Goal: Check status: Check status

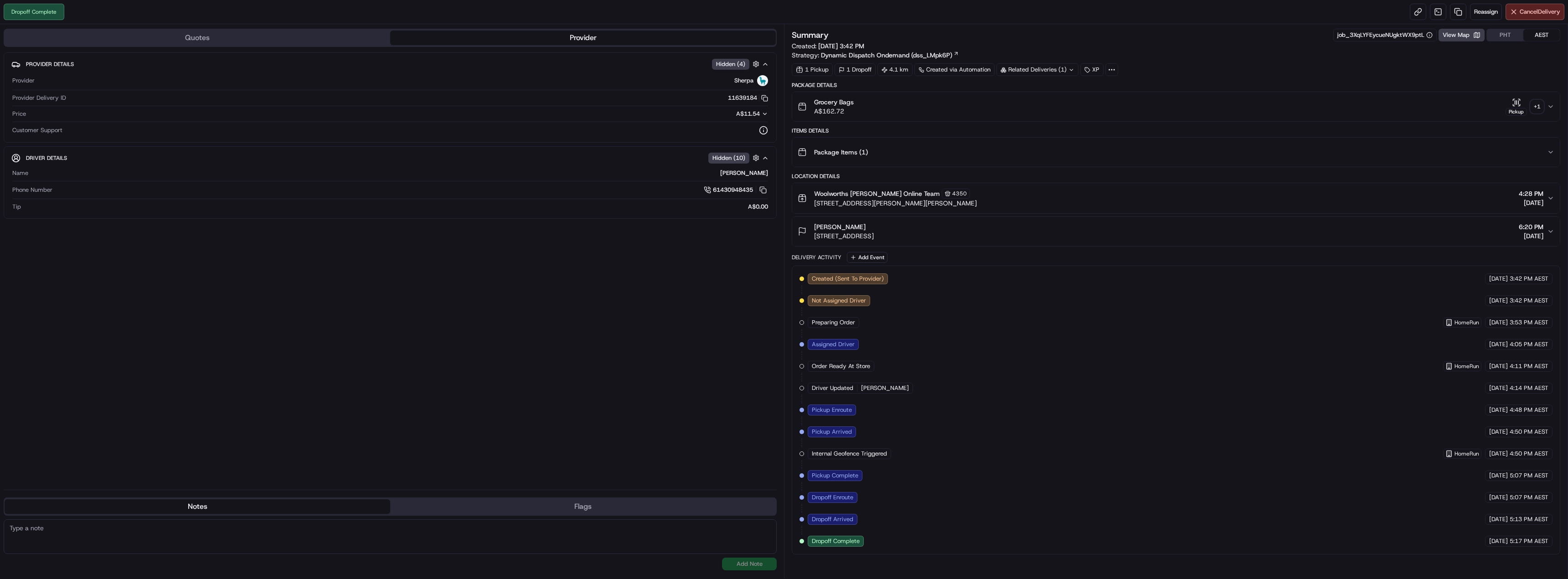
click at [913, 219] on button "[PERSON_NAME] [STREET_ADDRESS][PERSON_NAME] 6:20 PM [DATE]" at bounding box center [1175, 231] width 768 height 29
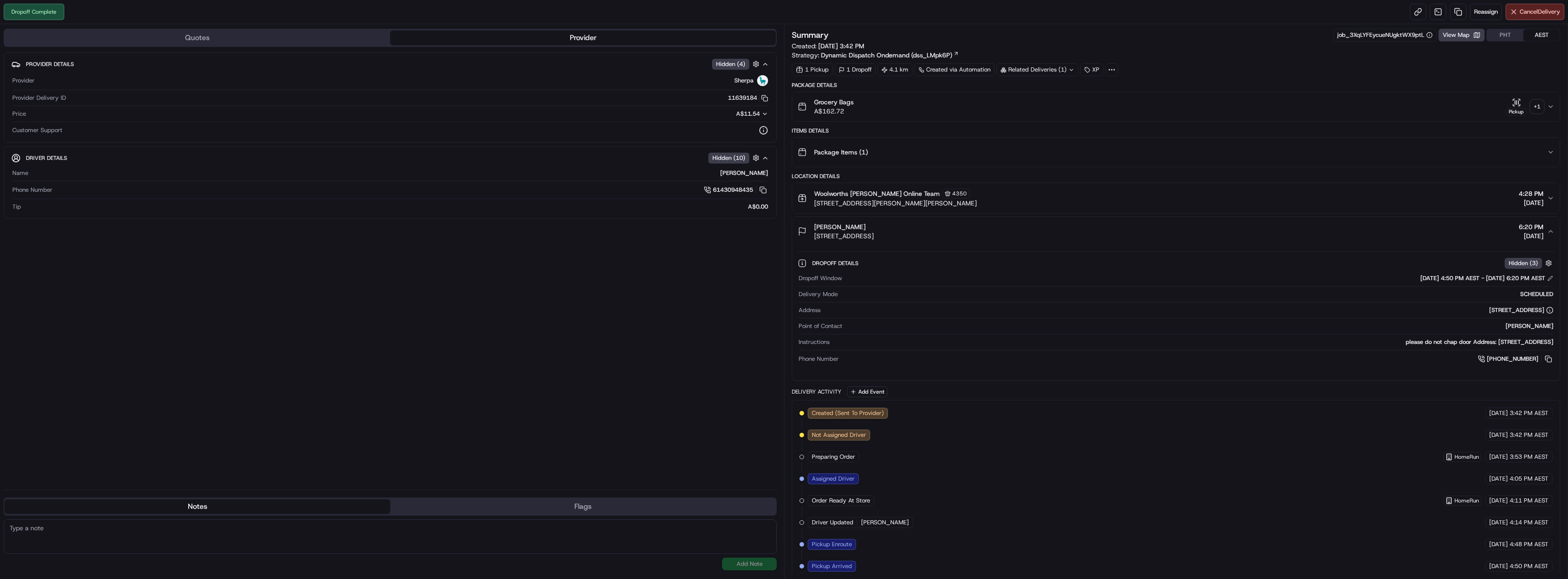
click at [913, 219] on button "[PERSON_NAME] [STREET_ADDRESS][PERSON_NAME] 6:20 PM [DATE]" at bounding box center [1175, 231] width 768 height 29
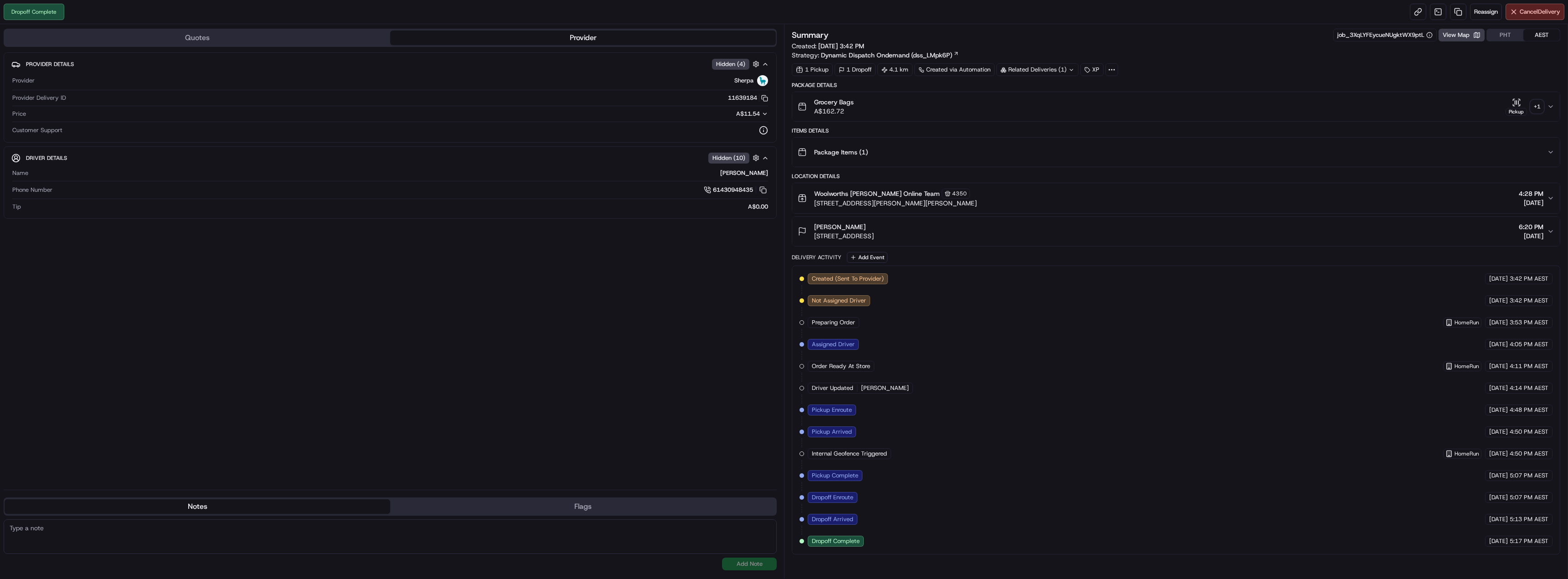
click at [1533, 103] on div "+ 1" at bounding box center [1537, 106] width 13 height 13
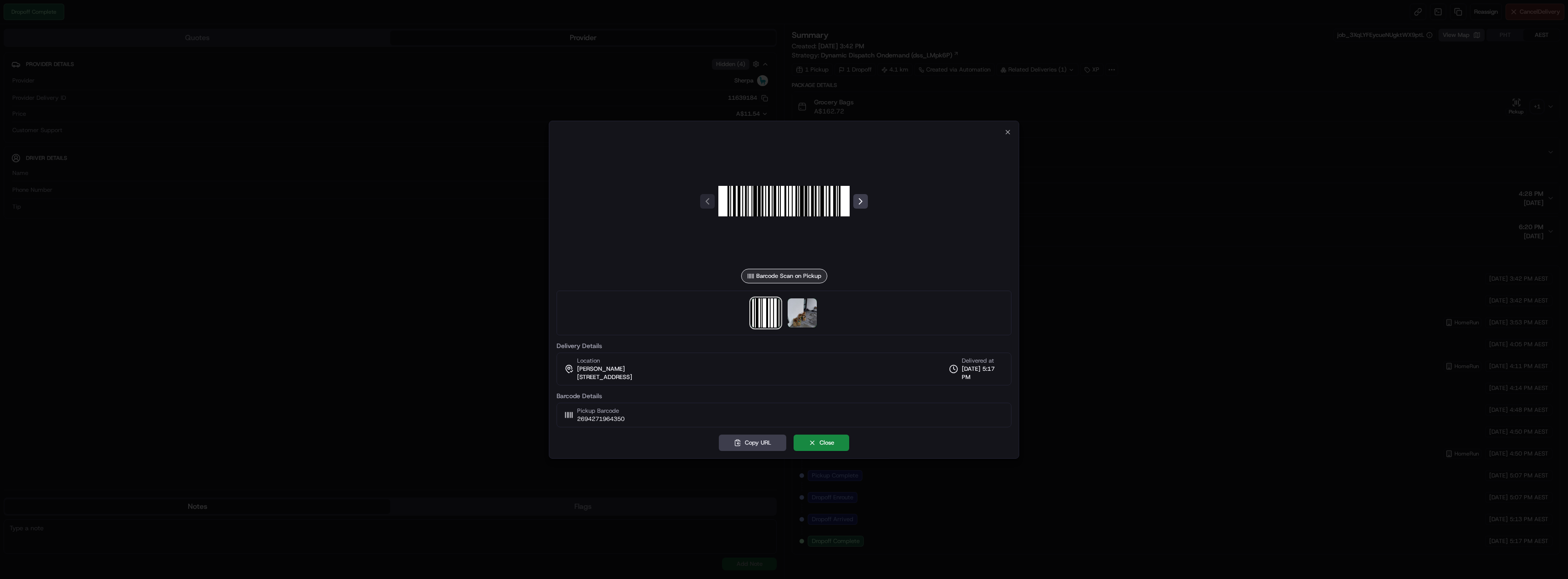
click at [786, 311] on div at bounding box center [783, 313] width 455 height 44
click at [796, 313] on img at bounding box center [802, 313] width 29 height 29
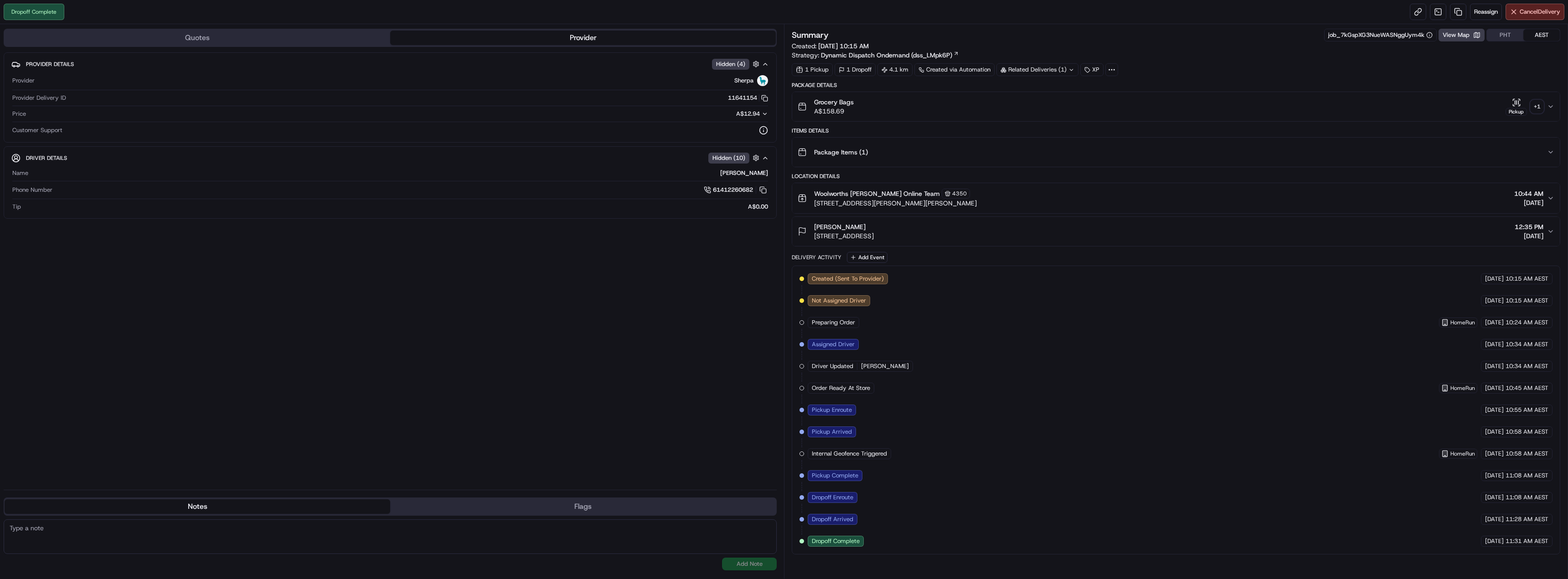
click at [1531, 102] on div "+ 1" at bounding box center [1537, 106] width 13 height 13
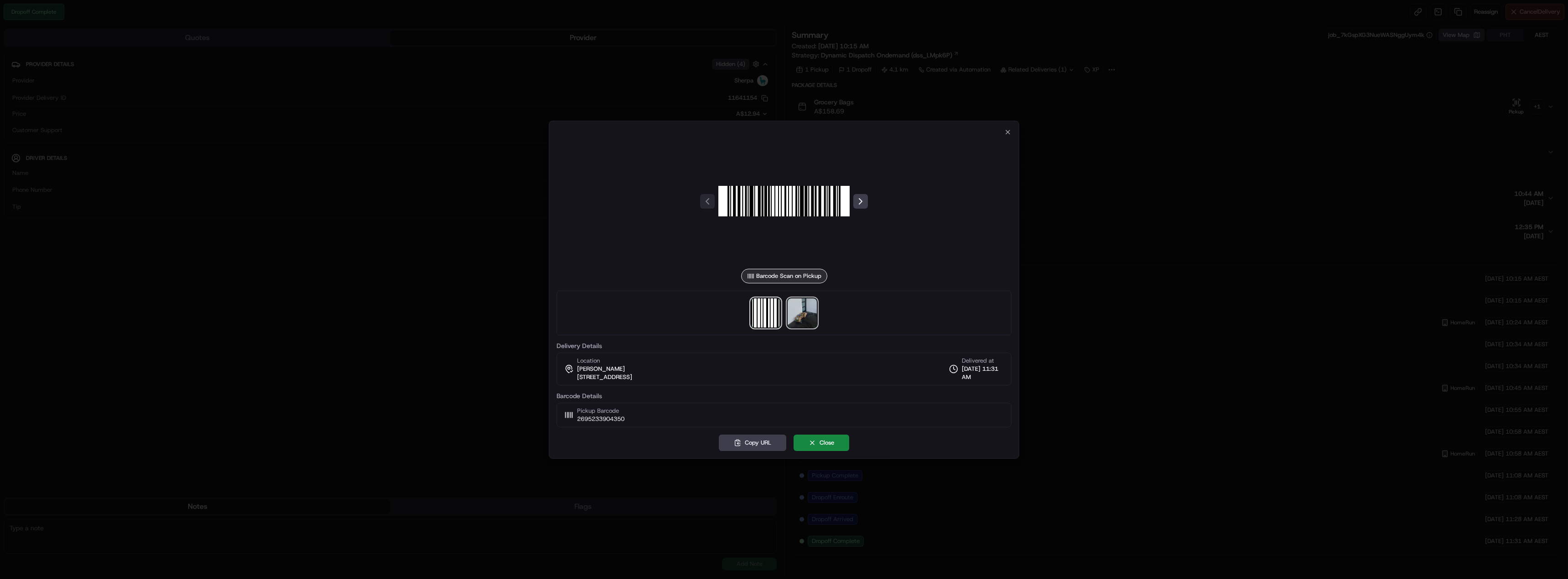
click at [798, 316] on img at bounding box center [802, 313] width 29 height 29
